Goal: Information Seeking & Learning: Learn about a topic

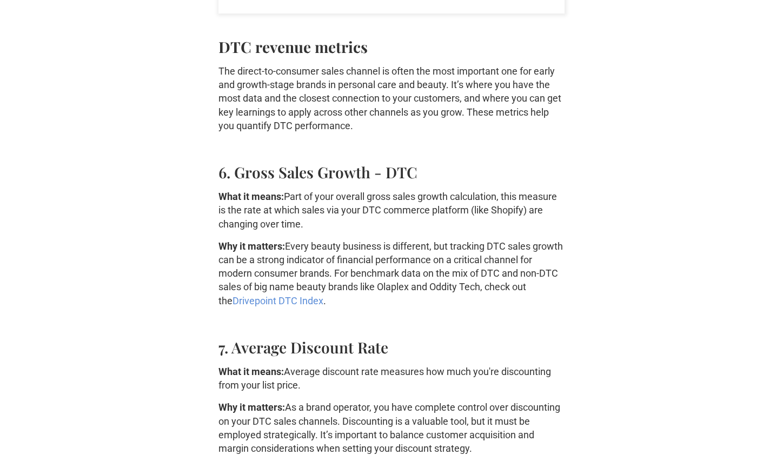
scroll to position [1837, 0]
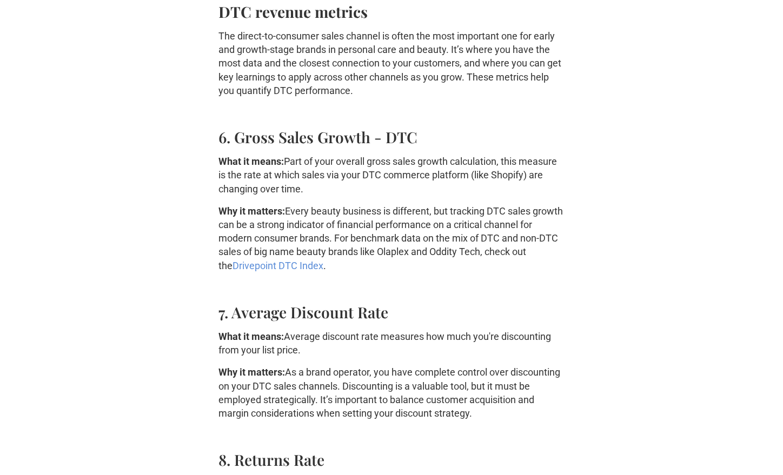
drag, startPoint x: 0, startPoint y: 0, endPoint x: 300, endPoint y: 103, distance: 317.0
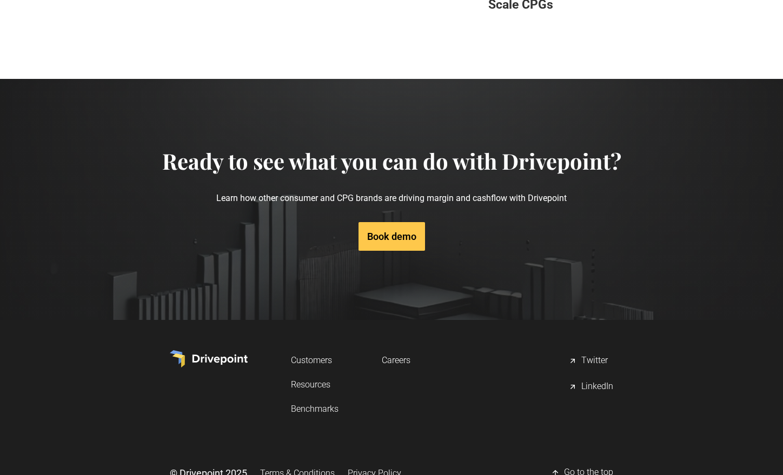
scroll to position [5838, 0]
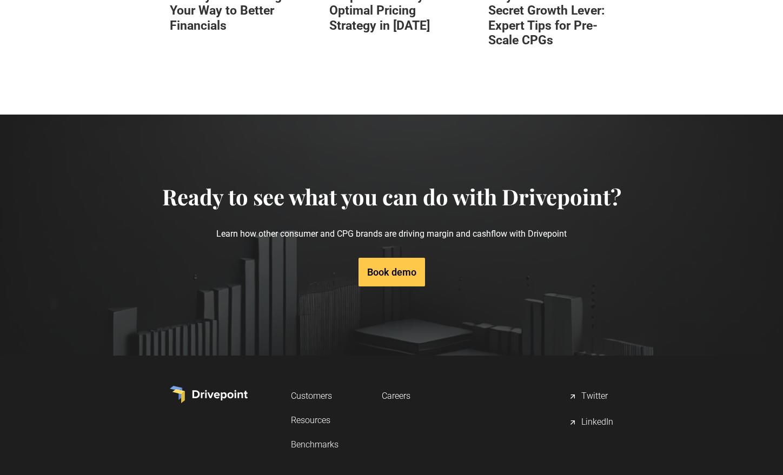
drag, startPoint x: 300, startPoint y: 105, endPoint x: 261, endPoint y: 97, distance: 39.7
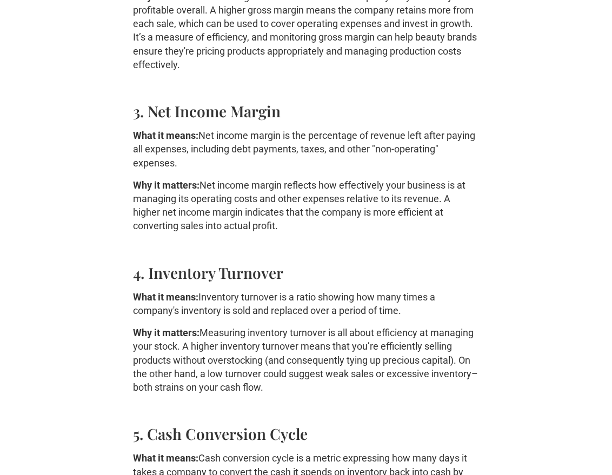
scroll to position [1166, 0]
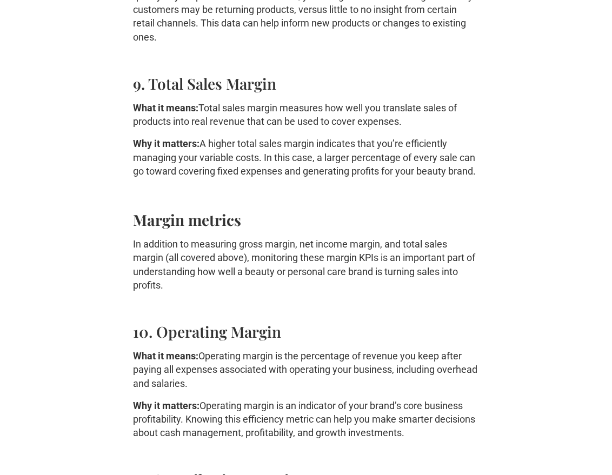
scroll to position [2378, 0]
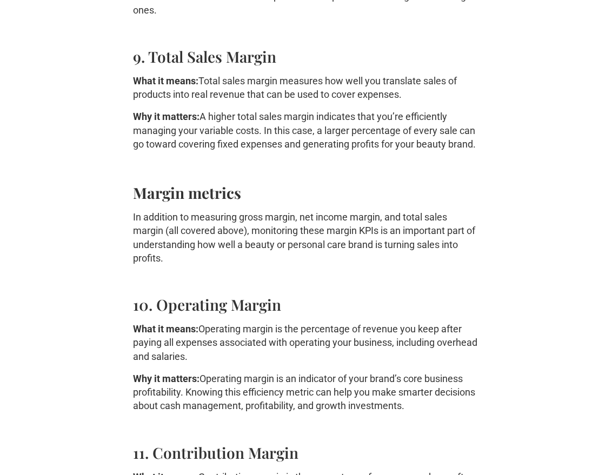
drag, startPoint x: 0, startPoint y: 0, endPoint x: 270, endPoint y: 107, distance: 290.1
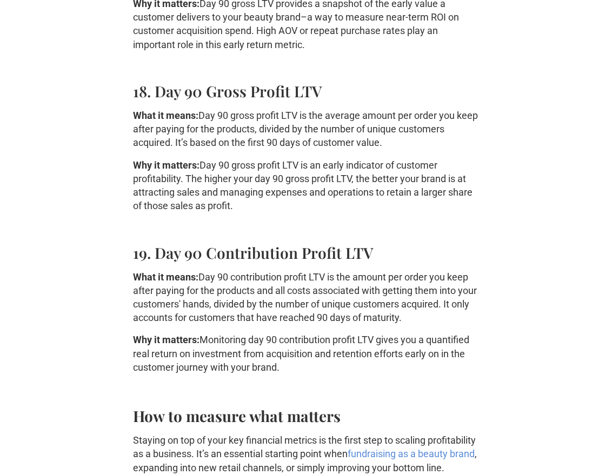
scroll to position [4323, 0]
